Goal: Task Accomplishment & Management: Manage account settings

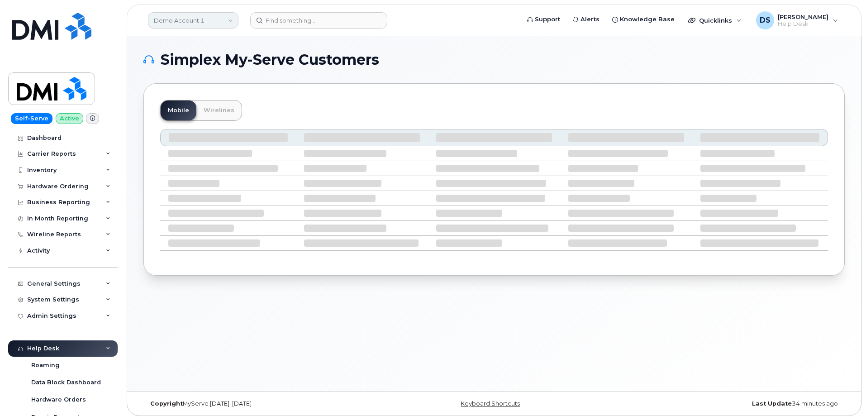
click at [230, 19] on link "Demo Account 1" at bounding box center [193, 20] width 91 height 16
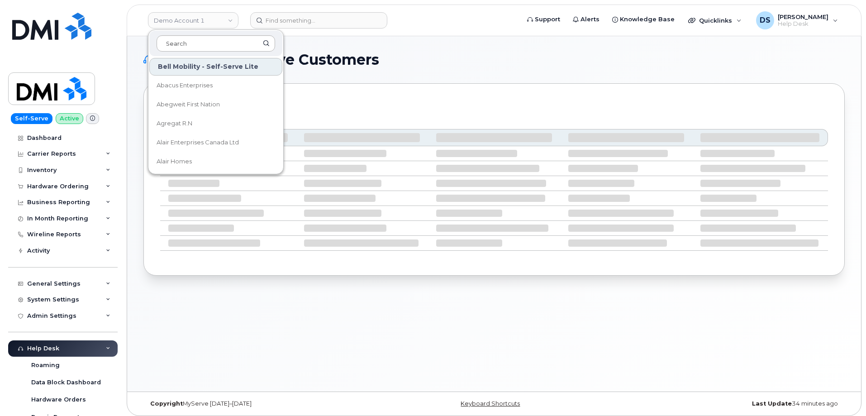
drag, startPoint x: 198, startPoint y: 43, endPoint x: 171, endPoint y: 46, distance: 26.8
click at [199, 40] on input at bounding box center [216, 43] width 119 height 16
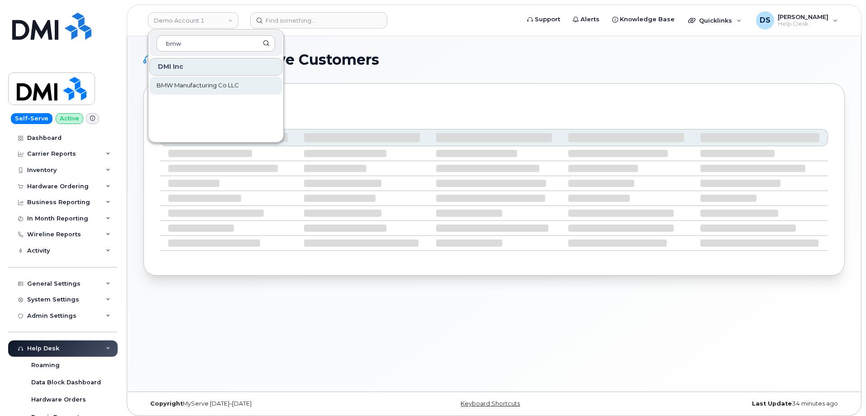
type input "bmw"
click at [202, 86] on span "BMW Manufacturing Co LLC" at bounding box center [198, 85] width 82 height 9
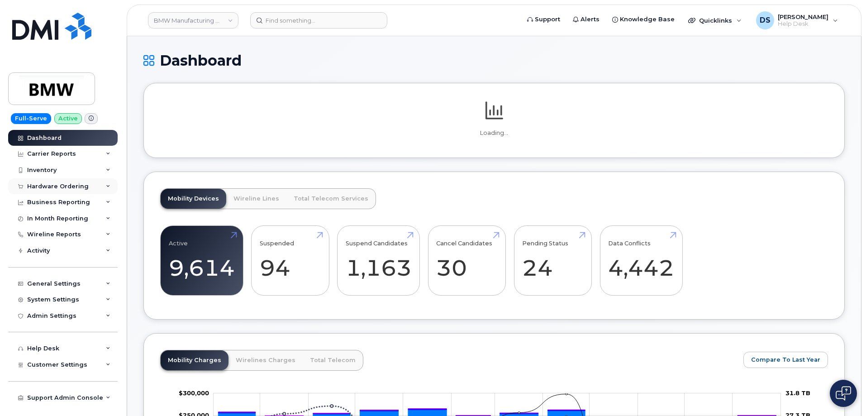
click at [109, 186] on icon at bounding box center [108, 186] width 5 height 5
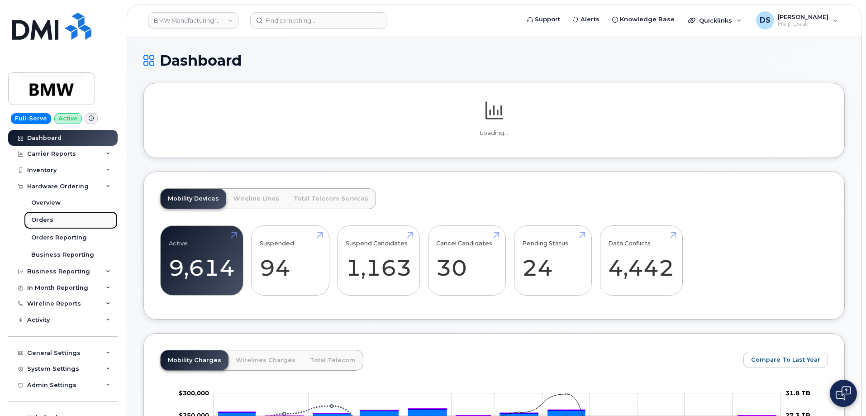
click at [48, 217] on div "Orders" at bounding box center [42, 220] width 22 height 8
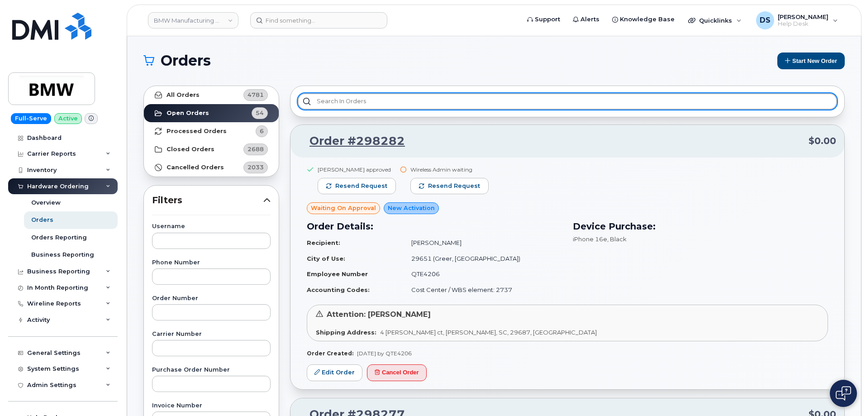
drag, startPoint x: 375, startPoint y: 101, endPoint x: 351, endPoint y: 102, distance: 23.6
click at [376, 100] on input "text" at bounding box center [568, 101] width 540 height 16
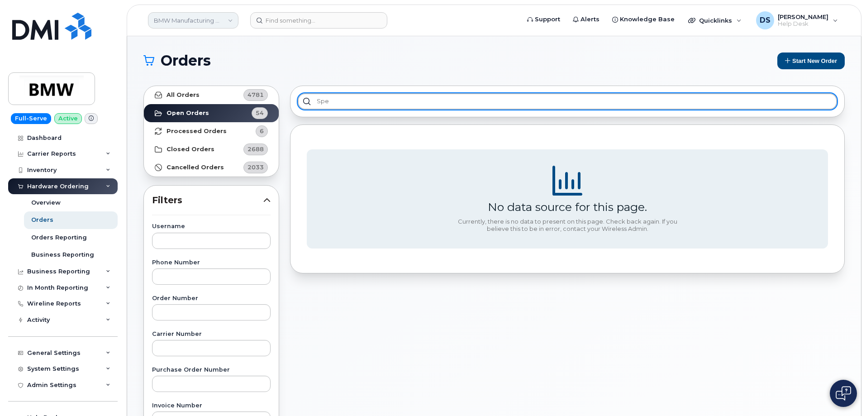
type input "spe"
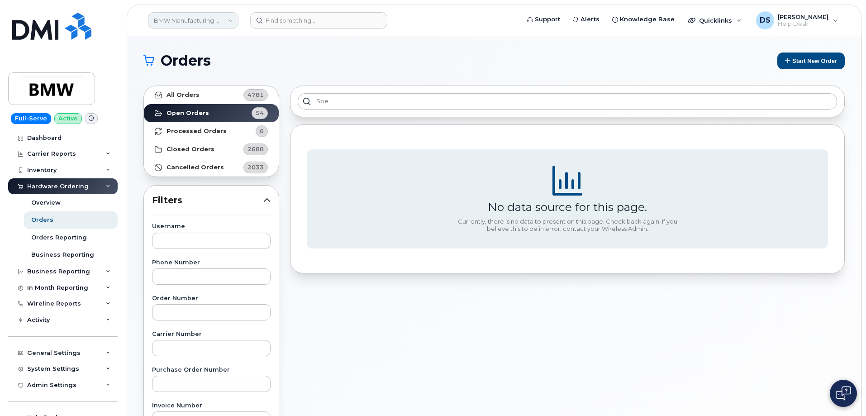
click at [203, 19] on link "BMW Manufacturing Co LLC" at bounding box center [193, 20] width 91 height 16
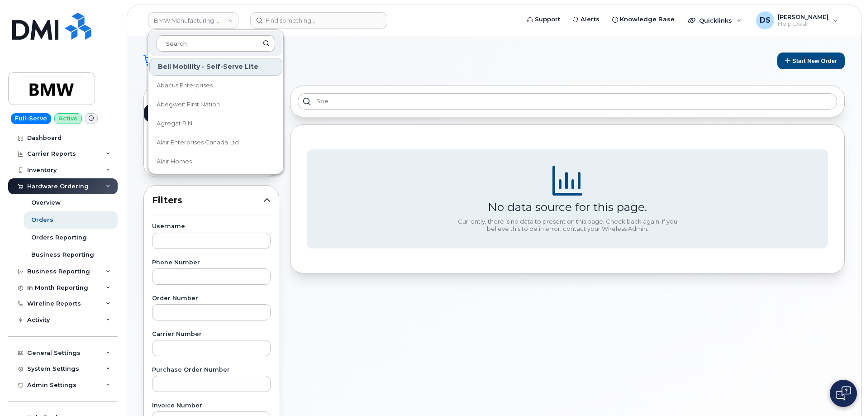
click at [190, 41] on input at bounding box center [216, 43] width 119 height 16
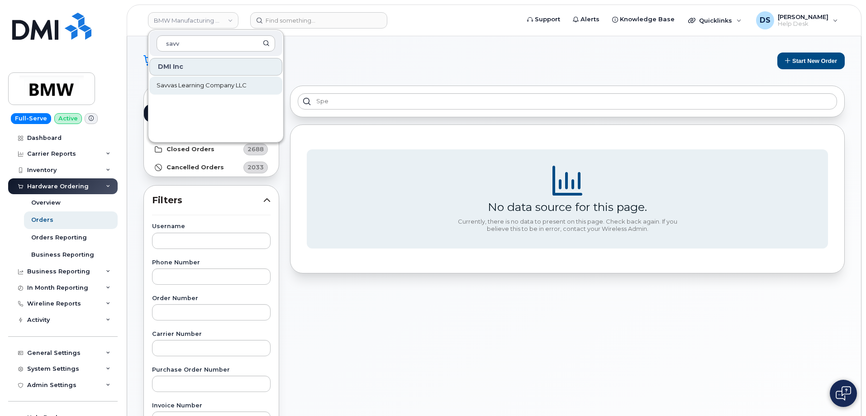
type input "savv"
click at [211, 87] on span "Savvas Learning Company LLC" at bounding box center [202, 85] width 90 height 9
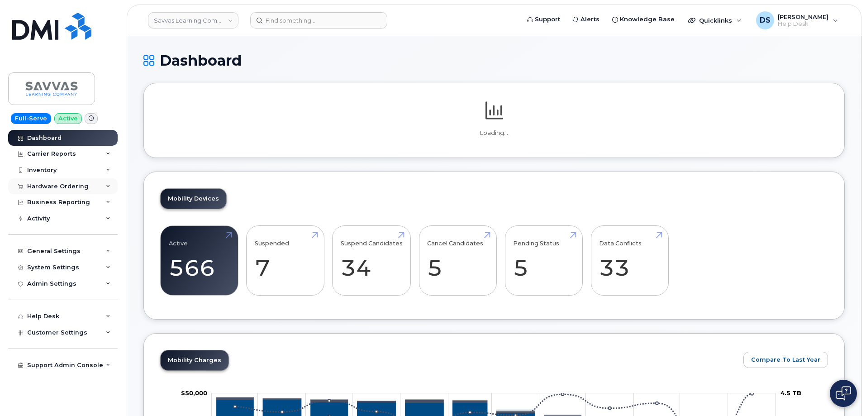
click at [109, 185] on icon at bounding box center [108, 186] width 5 height 5
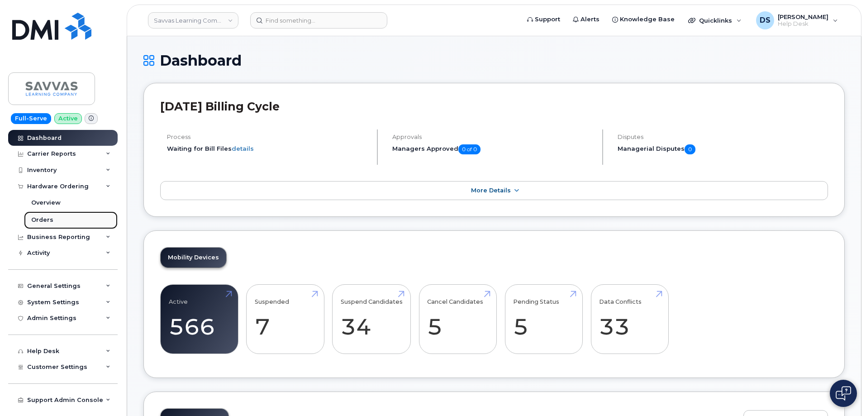
click at [53, 216] on link "Orders" at bounding box center [71, 219] width 94 height 17
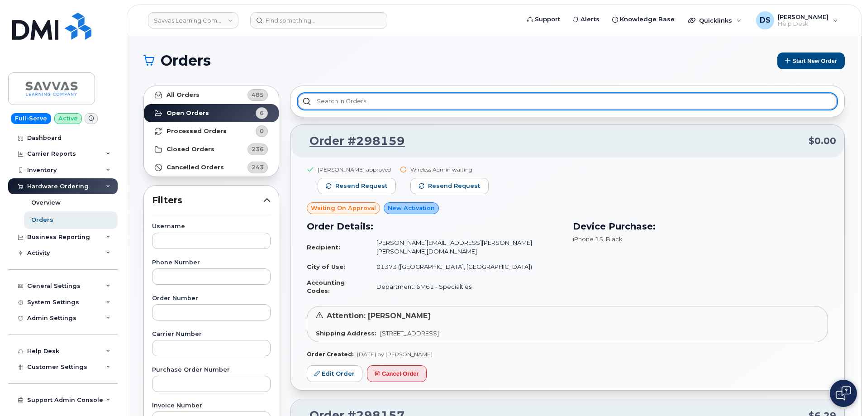
click at [338, 99] on input "text" at bounding box center [568, 101] width 540 height 16
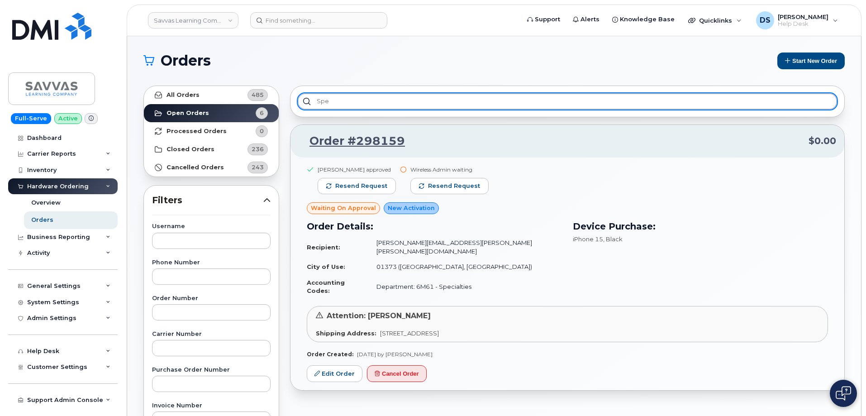
type input "spec"
drag, startPoint x: 340, startPoint y: 101, endPoint x: 299, endPoint y: 86, distance: 43.4
click at [299, 89] on div "spec" at bounding box center [567, 102] width 555 height 32
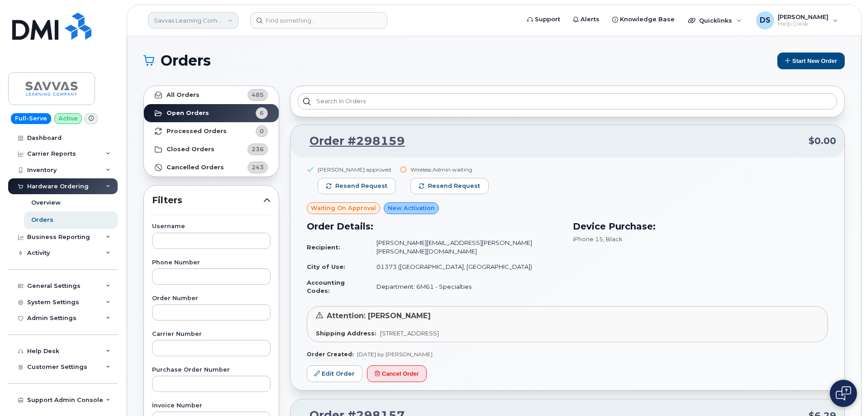
click at [232, 20] on link "Savvas Learning Company LLC" at bounding box center [193, 20] width 91 height 16
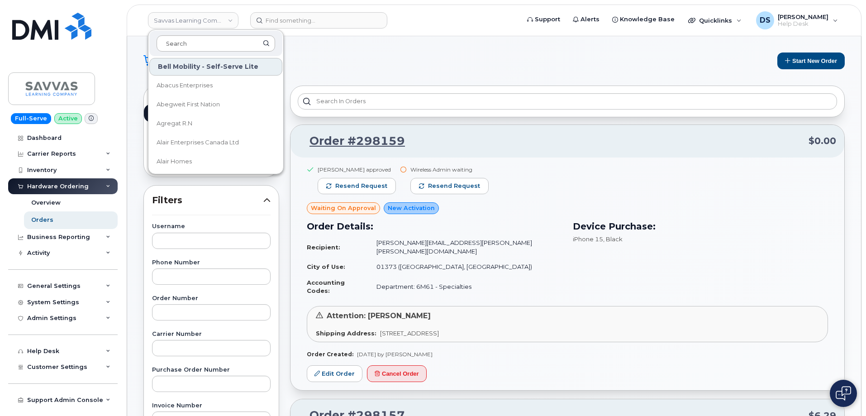
drag, startPoint x: 196, startPoint y: 43, endPoint x: 192, endPoint y: 38, distance: 5.5
click at [196, 41] on input at bounding box center [216, 43] width 119 height 16
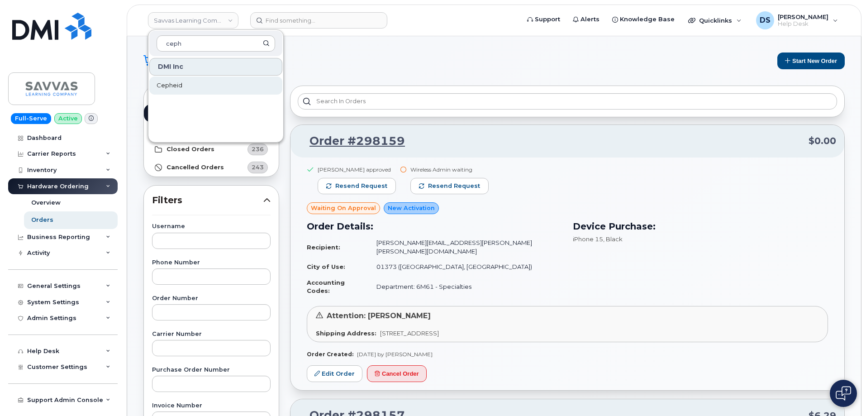
type input "ceph"
click at [174, 84] on span "Cepheid" at bounding box center [170, 85] width 26 height 9
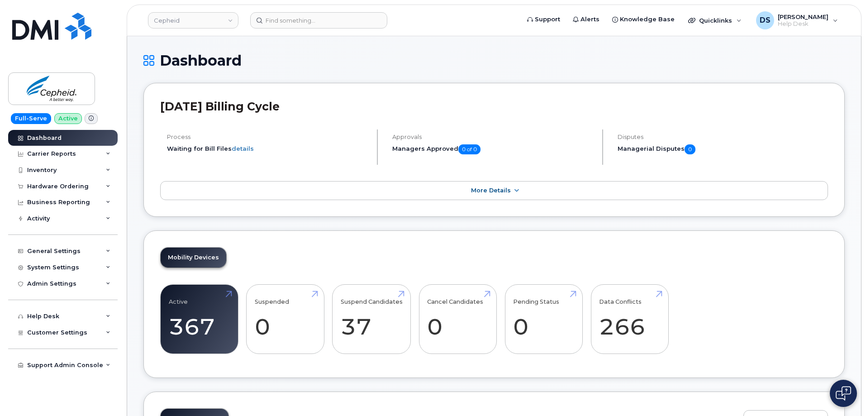
drag, startPoint x: 106, startPoint y: 186, endPoint x: 101, endPoint y: 196, distance: 10.5
click at [106, 186] on icon at bounding box center [108, 186] width 5 height 5
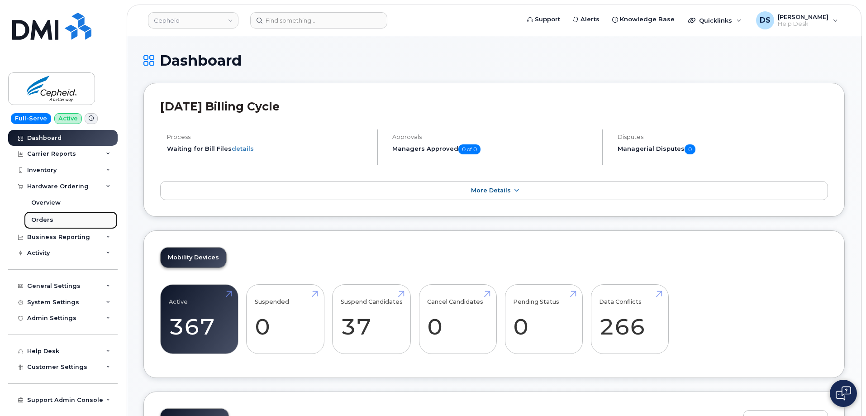
click at [57, 216] on link "Orders" at bounding box center [71, 219] width 94 height 17
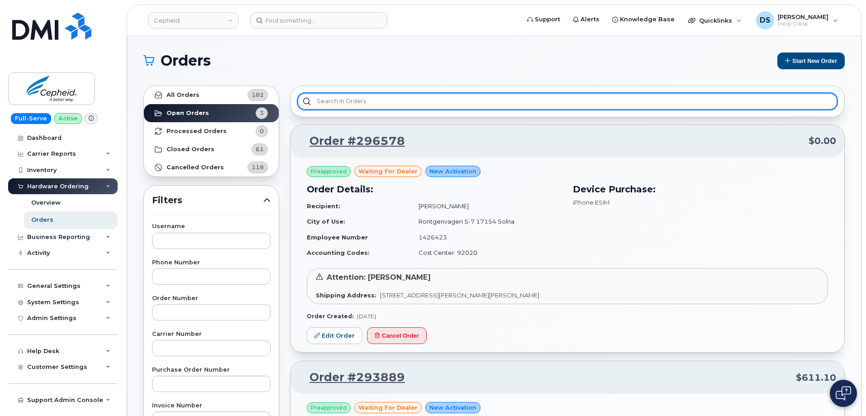
drag, startPoint x: 379, startPoint y: 101, endPoint x: 383, endPoint y: 100, distance: 4.6
click at [379, 100] on input "text" at bounding box center [568, 101] width 540 height 16
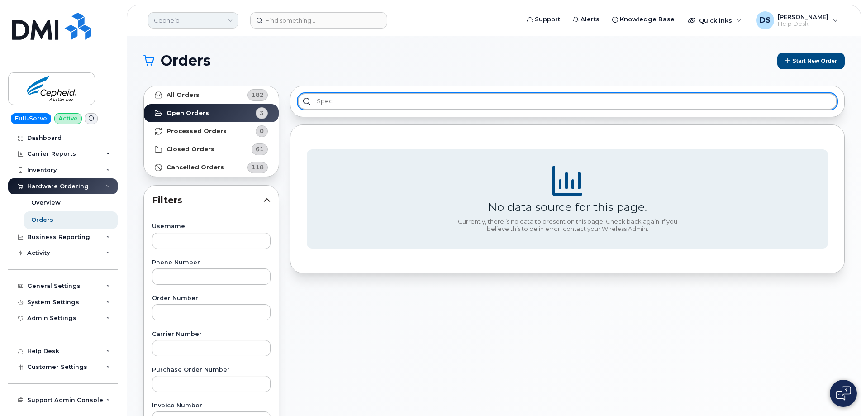
type input "spec"
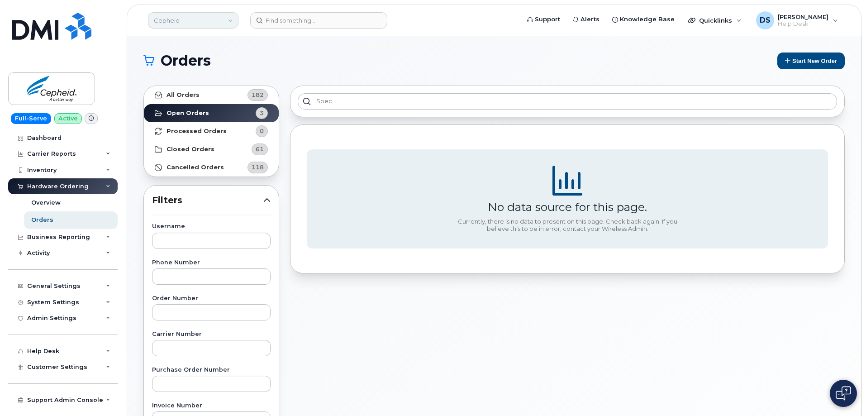
click at [230, 19] on link "Cepheid" at bounding box center [193, 20] width 91 height 16
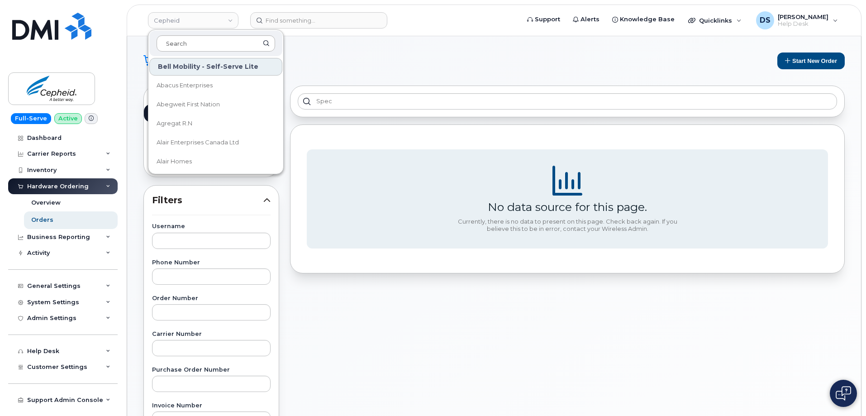
drag, startPoint x: 186, startPoint y: 41, endPoint x: 193, endPoint y: 36, distance: 8.7
click at [188, 38] on input at bounding box center [216, 43] width 119 height 16
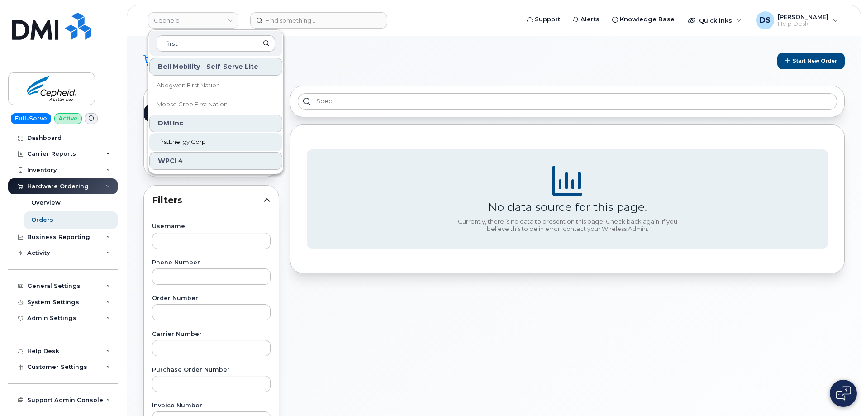
type input "first"
click at [203, 139] on span "FirstEnergy Corp" at bounding box center [181, 142] width 49 height 9
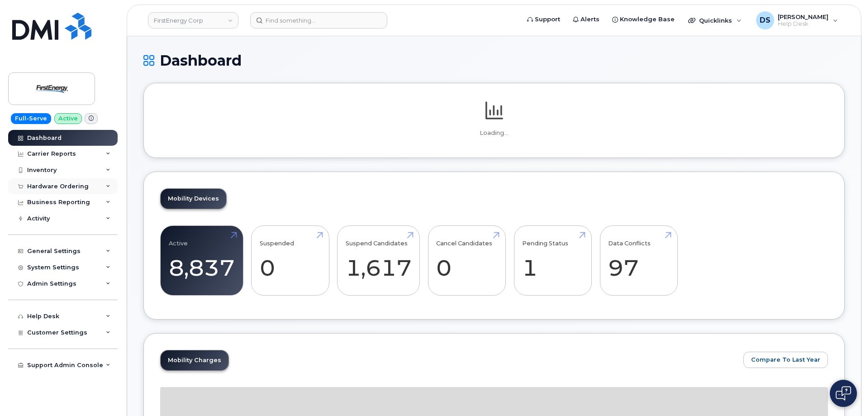
click at [110, 184] on icon at bounding box center [108, 186] width 5 height 5
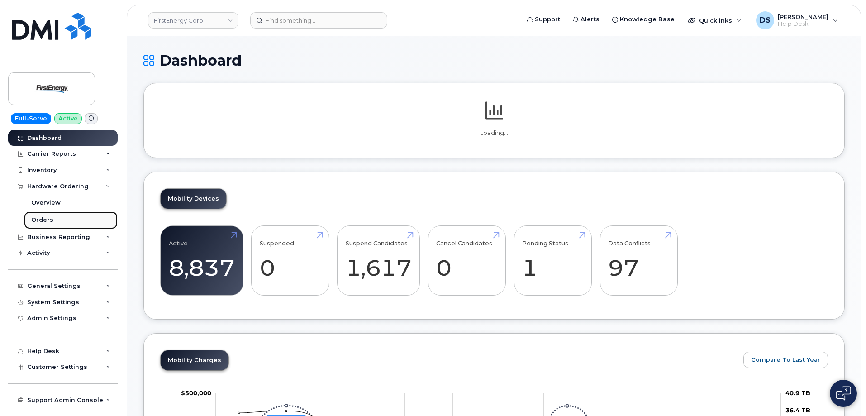
click at [54, 220] on link "Orders" at bounding box center [71, 219] width 94 height 17
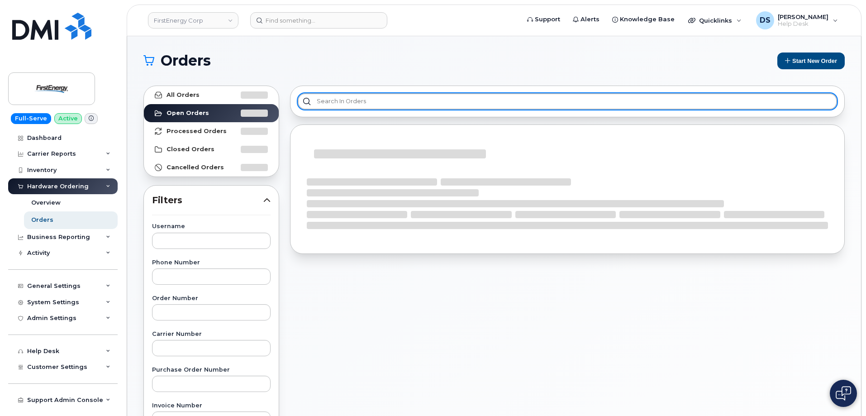
drag, startPoint x: 321, startPoint y: 103, endPoint x: 332, endPoint y: 97, distance: 12.6
click at [324, 103] on input "text" at bounding box center [568, 101] width 540 height 16
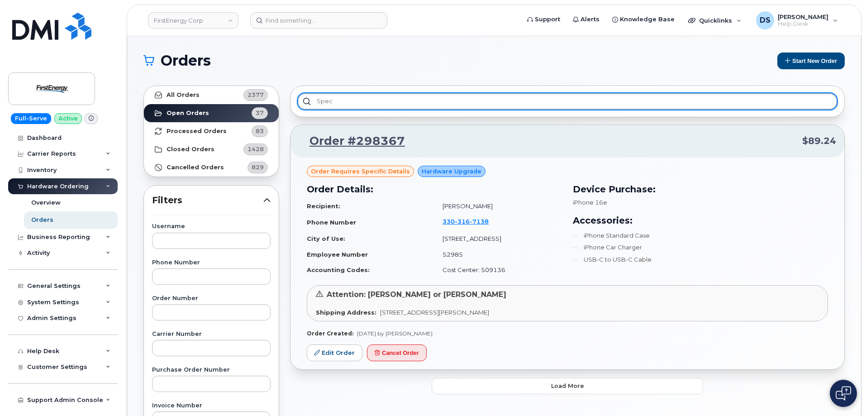
type input "spec"
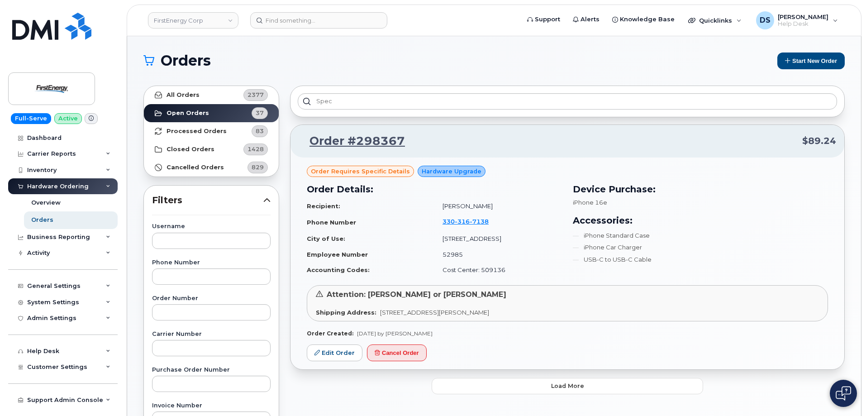
click at [357, 50] on div "Orders Start New Order All Orders 2377 Open Orders 37 Processed Orders 83 Close…" at bounding box center [494, 381] width 734 height 691
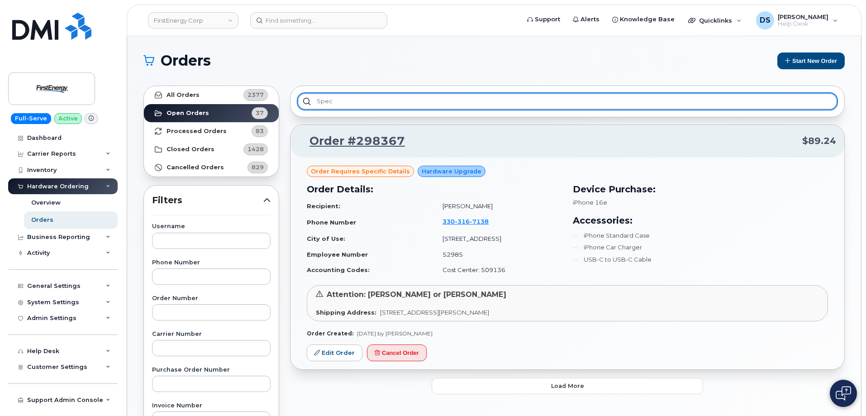
click at [335, 100] on input "spec" at bounding box center [568, 101] width 540 height 16
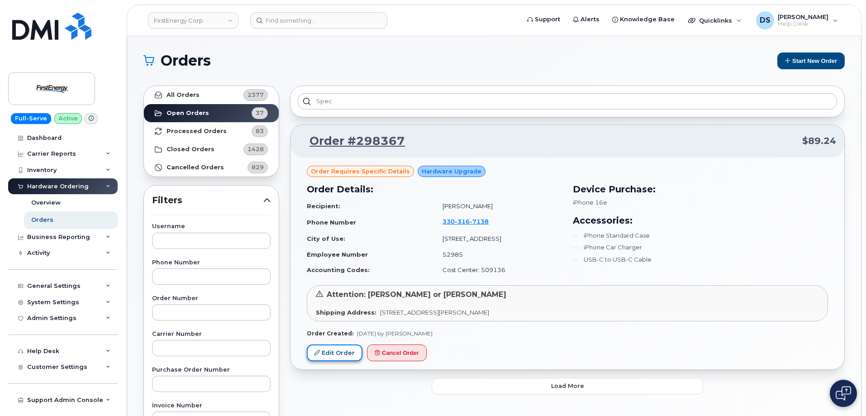
click at [335, 355] on link "Edit Order" at bounding box center [335, 352] width 56 height 17
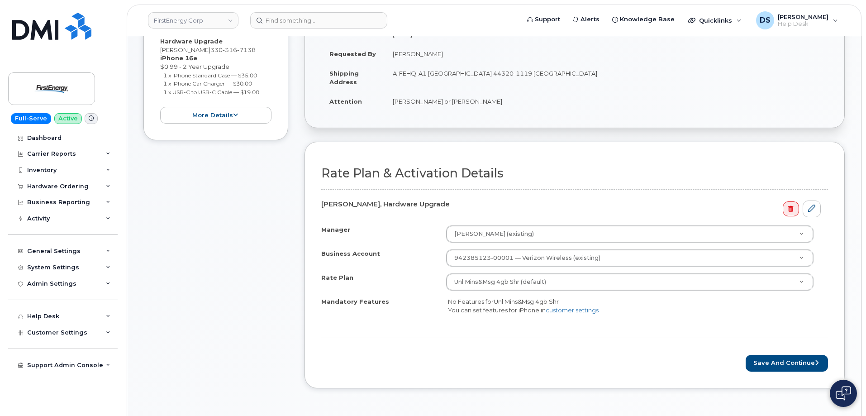
scroll to position [317, 0]
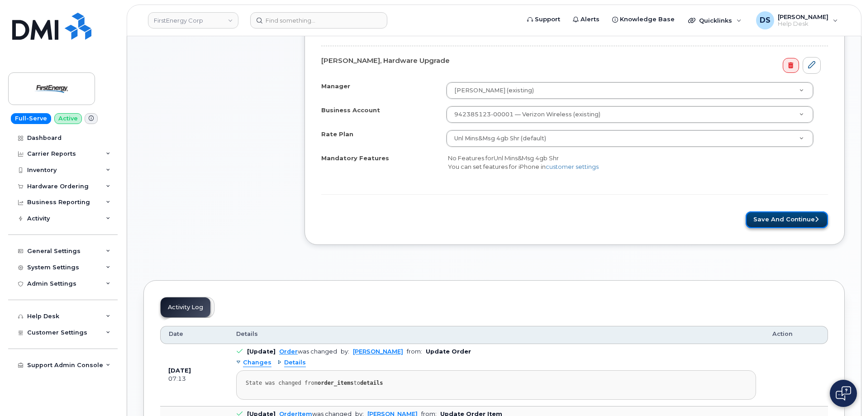
click at [797, 218] on button "Save and Continue" at bounding box center [787, 219] width 82 height 17
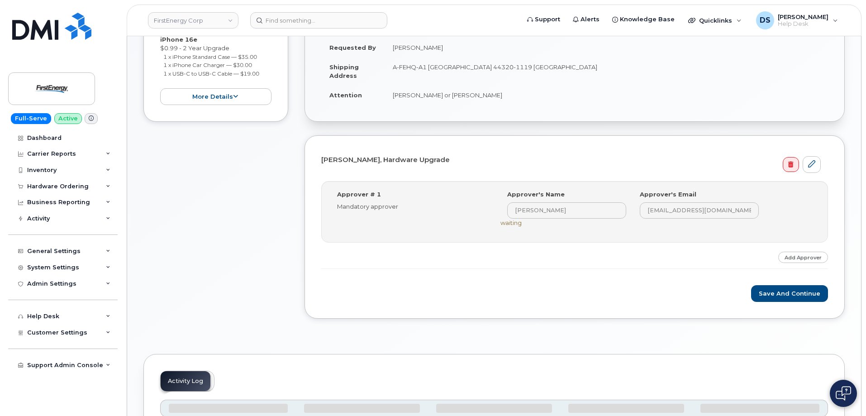
scroll to position [272, 0]
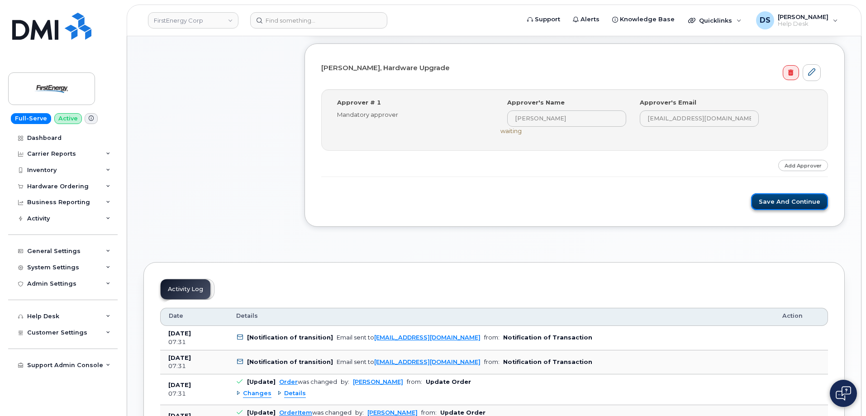
click at [788, 202] on button "Save and Continue" at bounding box center [789, 201] width 77 height 17
